Goal: Task Accomplishment & Management: Manage account settings

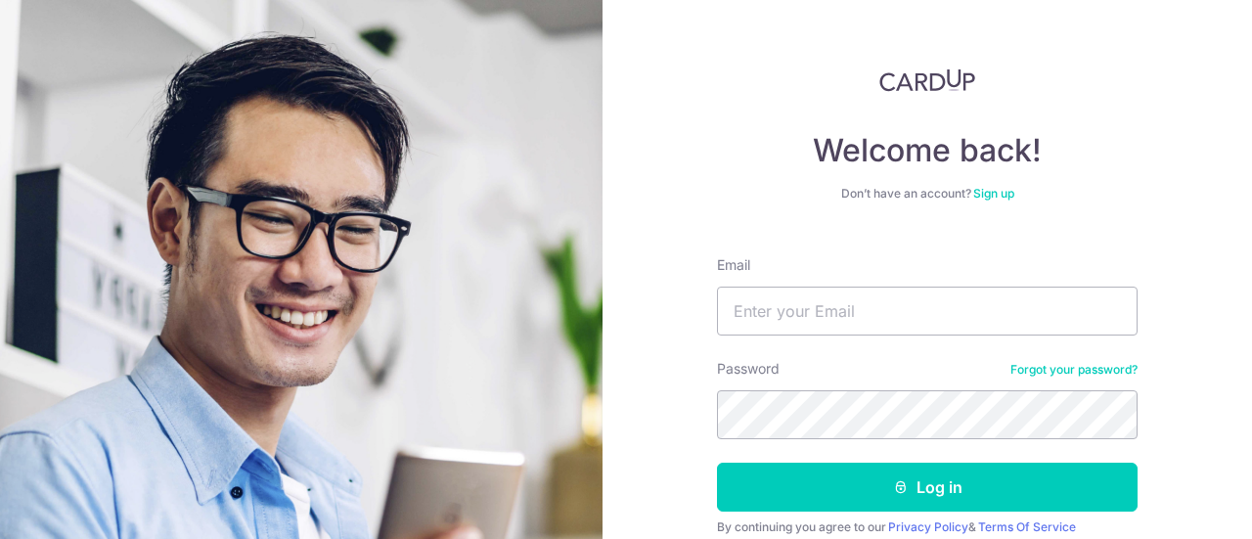
type input "[EMAIL_ADDRESS][DOMAIN_NAME]"
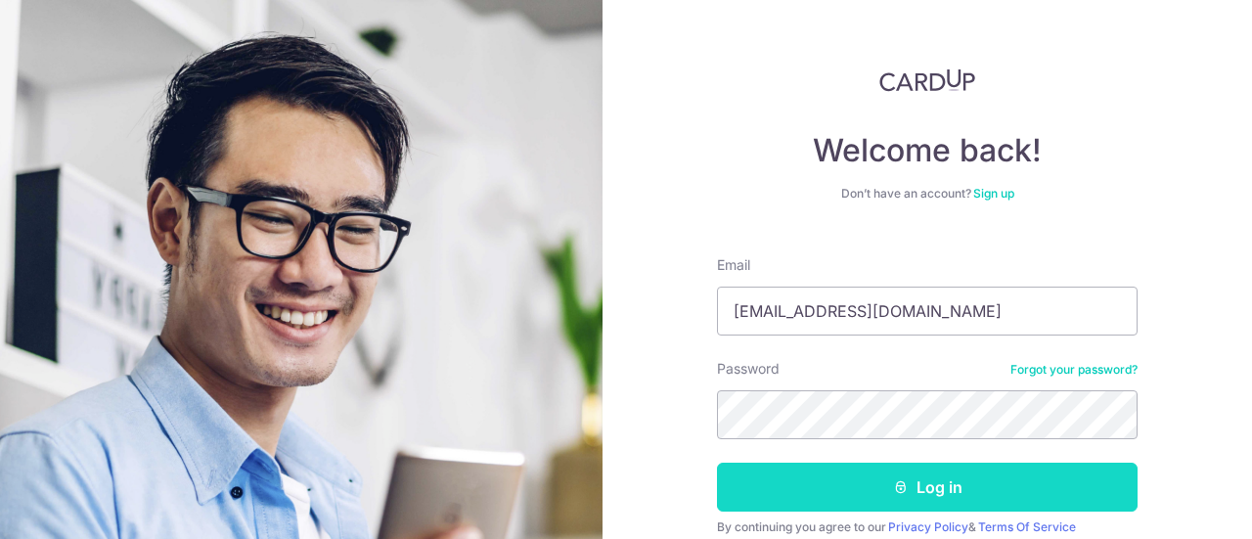
click at [916, 479] on button "Log in" at bounding box center [927, 487] width 421 height 49
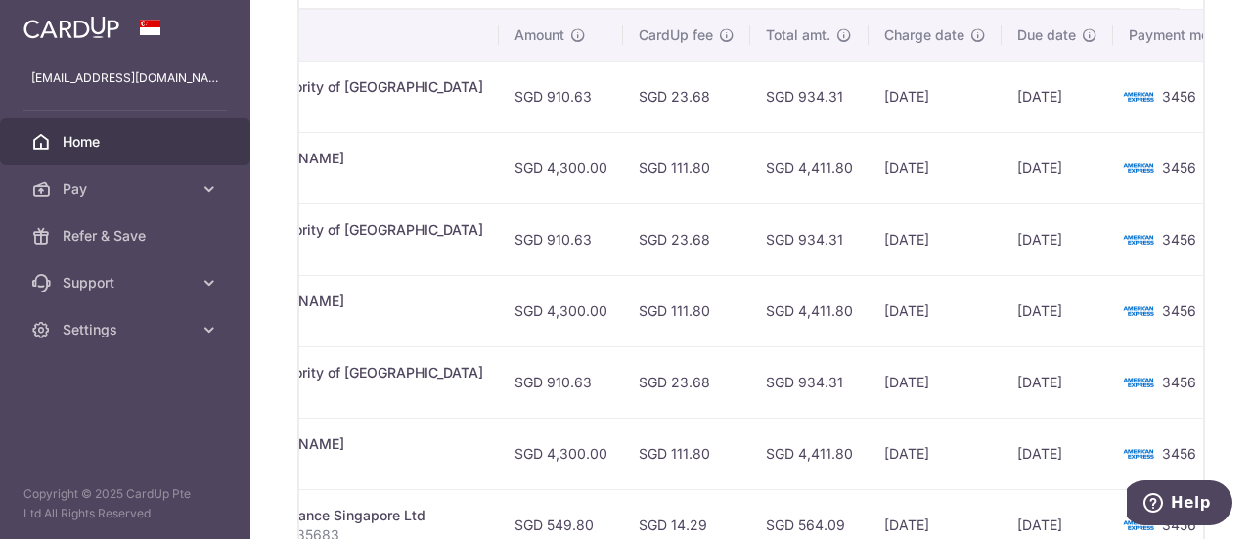
scroll to position [628, 0]
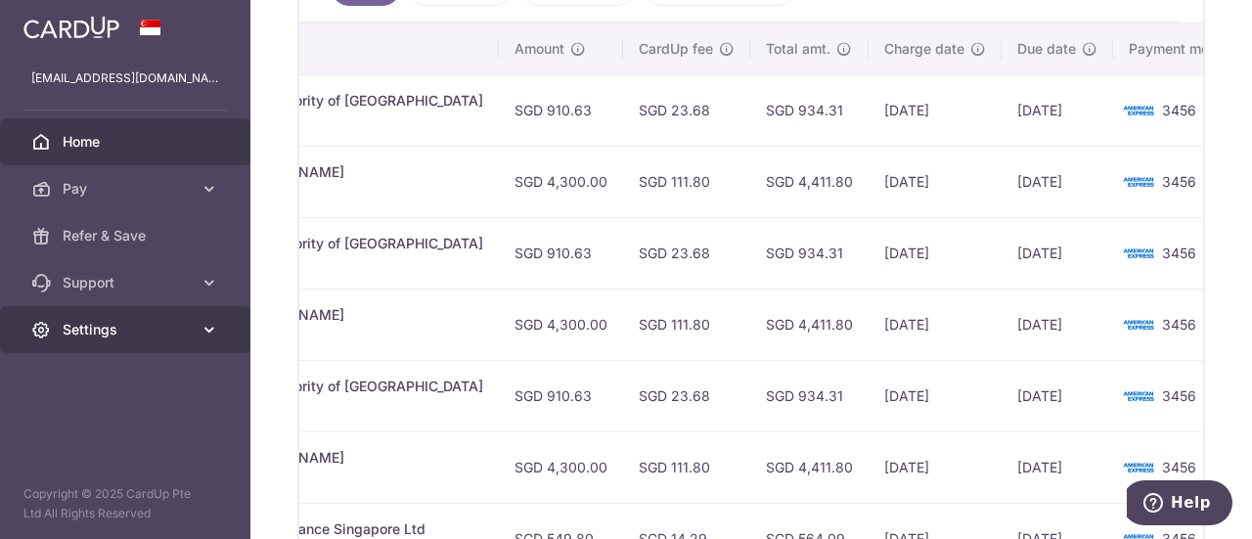
click at [76, 335] on span "Settings" at bounding box center [127, 330] width 129 height 20
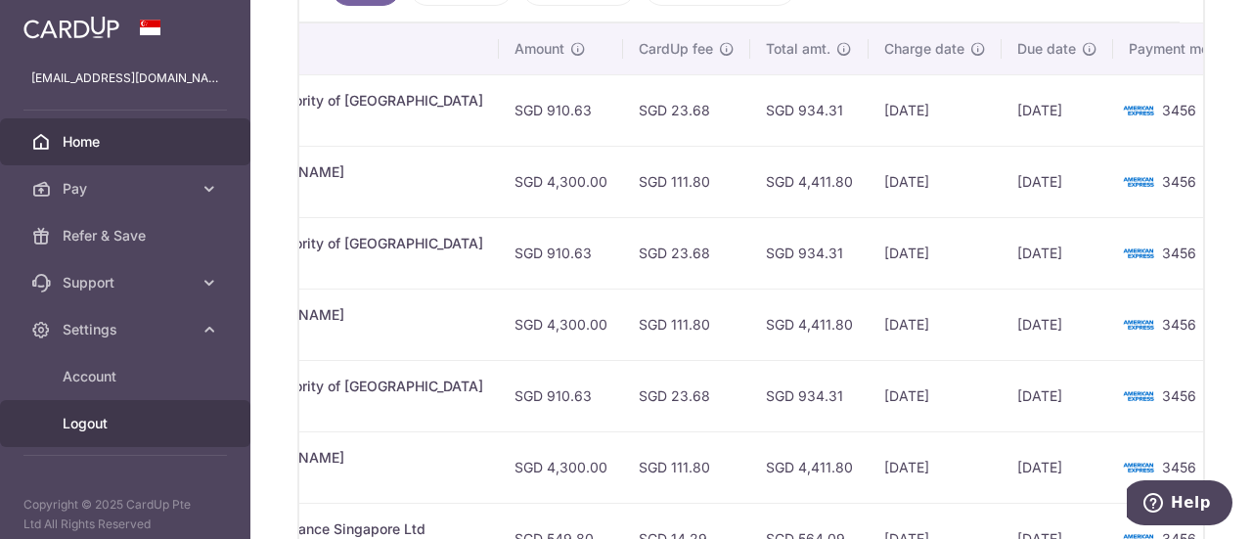
click at [91, 416] on span "Logout" at bounding box center [127, 424] width 129 height 20
